Goal: Obtain resource: Download file/media

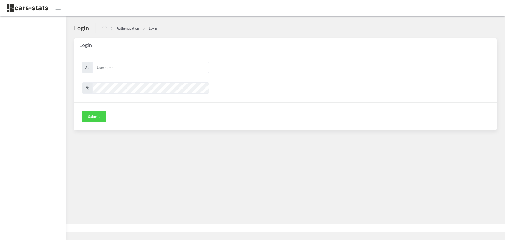
scroll to position [4, 4]
type input "skoda"
click at [98, 115] on button "Submit" at bounding box center [94, 116] width 24 height 12
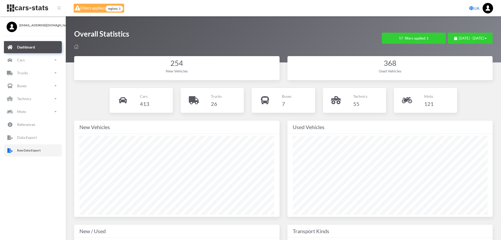
drag, startPoint x: 41, startPoint y: 151, endPoint x: 56, endPoint y: 144, distance: 16.7
click at [41, 151] on p "Raw Data Export" at bounding box center [29, 150] width 24 height 6
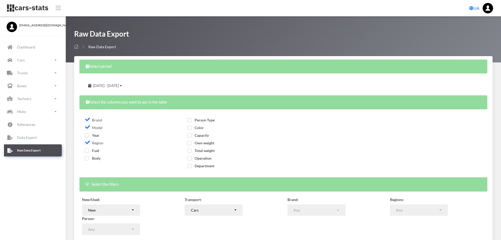
select select
click at [88, 136] on span "Year" at bounding box center [92, 135] width 15 height 4
checkbox input "true"
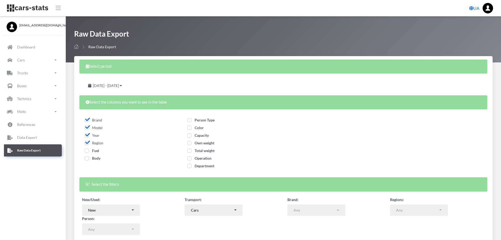
click at [88, 150] on span "Fuel" at bounding box center [92, 150] width 14 height 4
checkbox input "true"
click at [88, 158] on span "Body" at bounding box center [93, 158] width 16 height 4
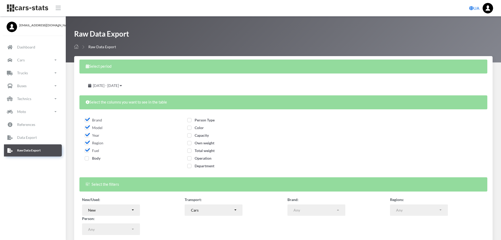
checkbox input "true"
click at [189, 120] on span "Person Type" at bounding box center [200, 120] width 27 height 4
checkbox input "true"
click at [189, 128] on span "Color" at bounding box center [195, 127] width 17 height 4
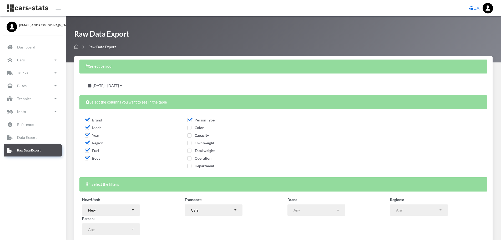
checkbox input "true"
click at [191, 137] on span "Capacity" at bounding box center [198, 135] width 22 height 4
checkbox input "true"
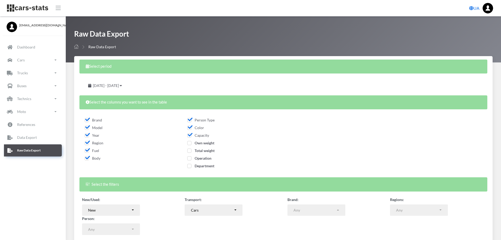
click at [190, 144] on span "Own weight" at bounding box center [200, 142] width 27 height 4
checkbox input "true"
click at [191, 152] on span "Total weight" at bounding box center [200, 150] width 27 height 4
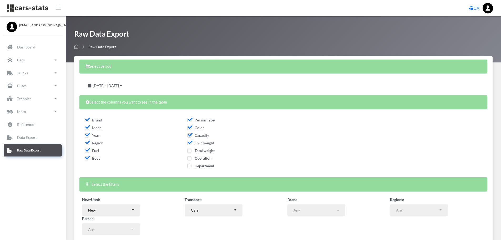
checkbox input "true"
click at [191, 159] on span "Operation" at bounding box center [199, 158] width 24 height 4
checkbox input "true"
click at [189, 168] on span "Department" at bounding box center [200, 165] width 27 height 4
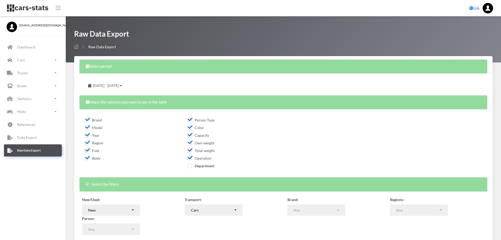
checkbox input "true"
click at [119, 84] on span "August 19, 2025 - September 18, 2025" at bounding box center [106, 85] width 26 height 4
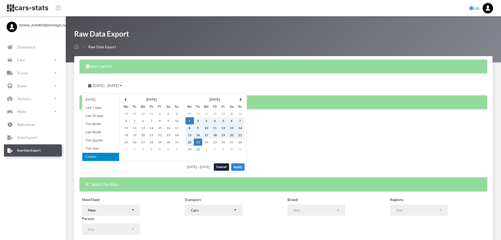
click at [235, 166] on button "Apply" at bounding box center [237, 166] width 13 height 7
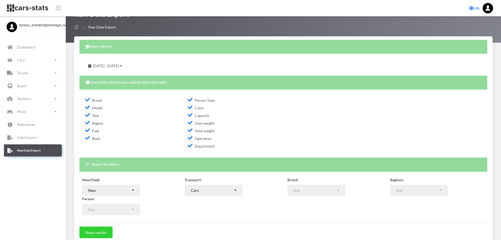
scroll to position [42, 0]
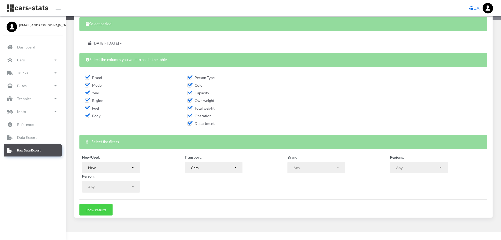
click at [99, 210] on button "Show results" at bounding box center [95, 210] width 33 height 12
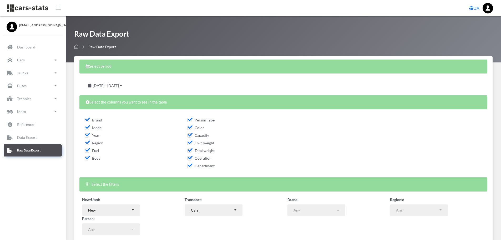
select select
select select "50"
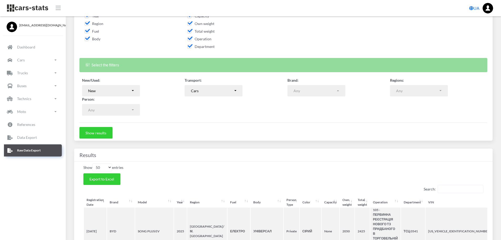
scroll to position [132, 0]
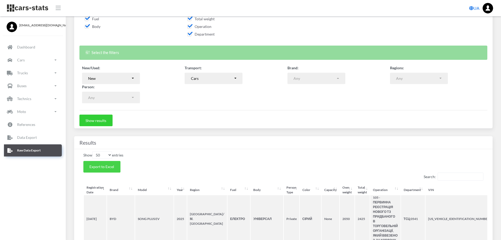
drag, startPoint x: 107, startPoint y: 167, endPoint x: 504, endPoint y: 30, distance: 420.0
click at [108, 165] on span "Export to Excel" at bounding box center [101, 166] width 25 height 4
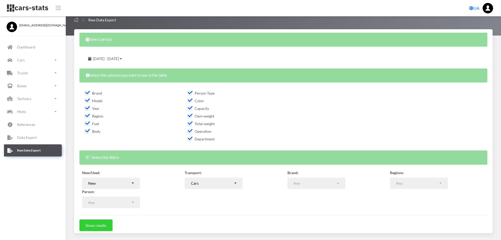
scroll to position [53, 0]
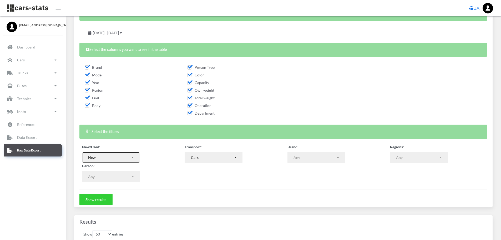
drag, startPoint x: 130, startPoint y: 156, endPoint x: 122, endPoint y: 155, distance: 8.7
click at [130, 156] on div "New" at bounding box center [109, 157] width 43 height 6
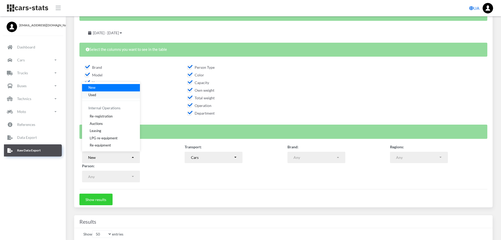
click at [95, 93] on span "Used" at bounding box center [92, 94] width 8 height 5
select select "used-import"
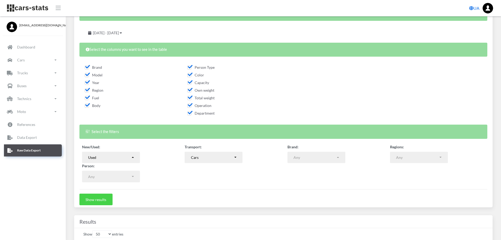
click at [100, 199] on button "Show results" at bounding box center [95, 199] width 33 height 12
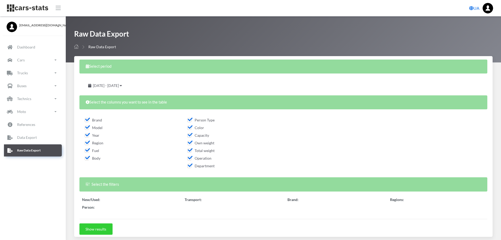
select select "50"
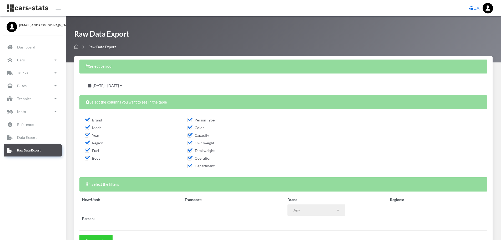
select select
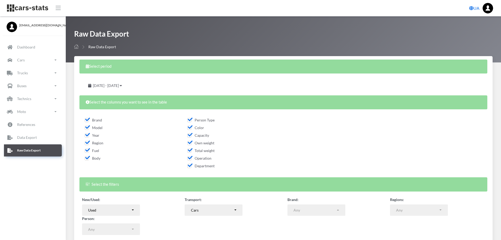
scroll to position [4, 4]
click at [54, 188] on div "[EMAIL_ADDRESS][DOMAIN_NAME] Logout Dashboard Cars Overview New Brands" at bounding box center [33, 141] width 66 height 250
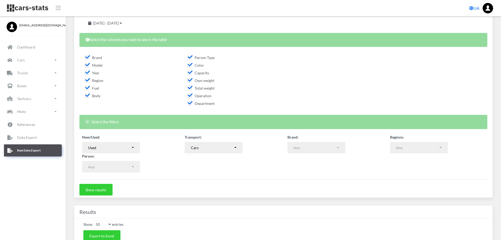
scroll to position [79, 0]
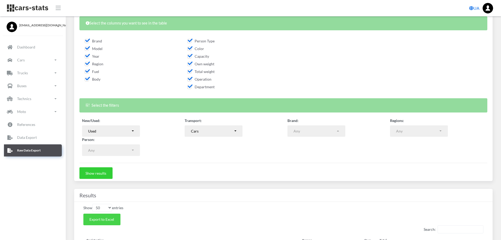
click at [107, 219] on span "Export to Excel" at bounding box center [101, 219] width 25 height 4
